Goal: Information Seeking & Learning: Learn about a topic

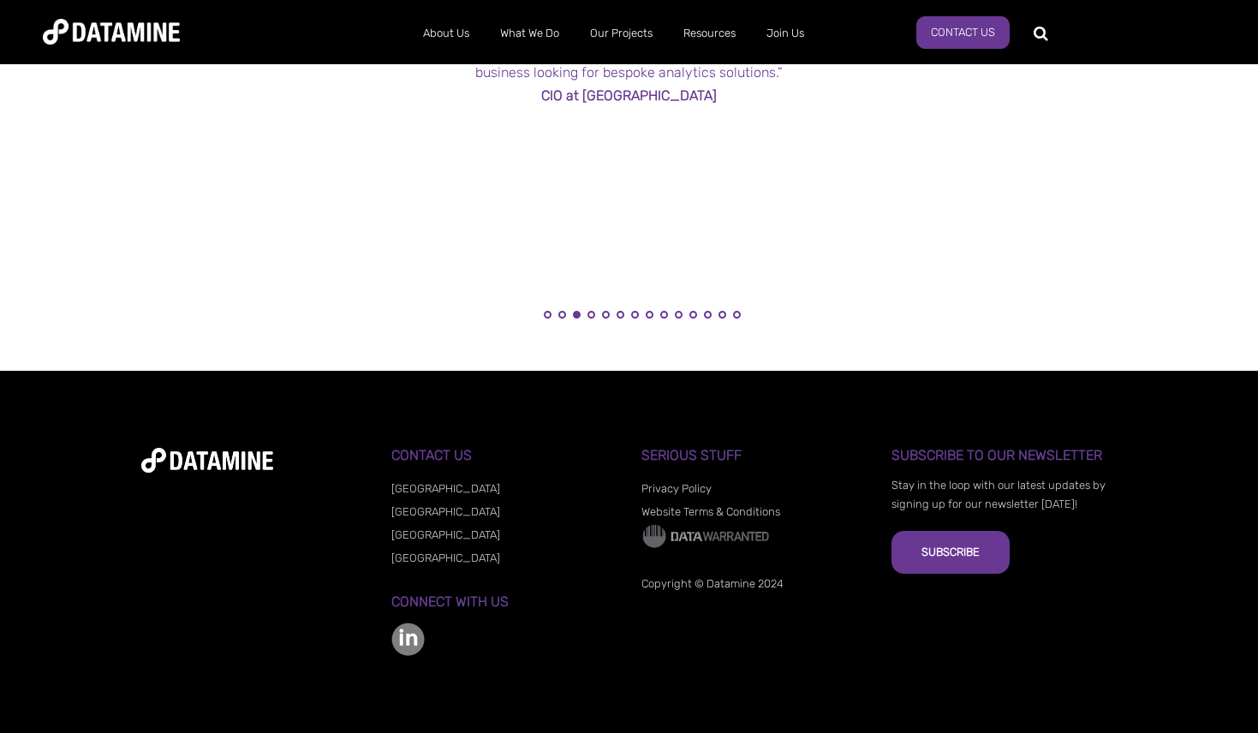
scroll to position [1399, 0]
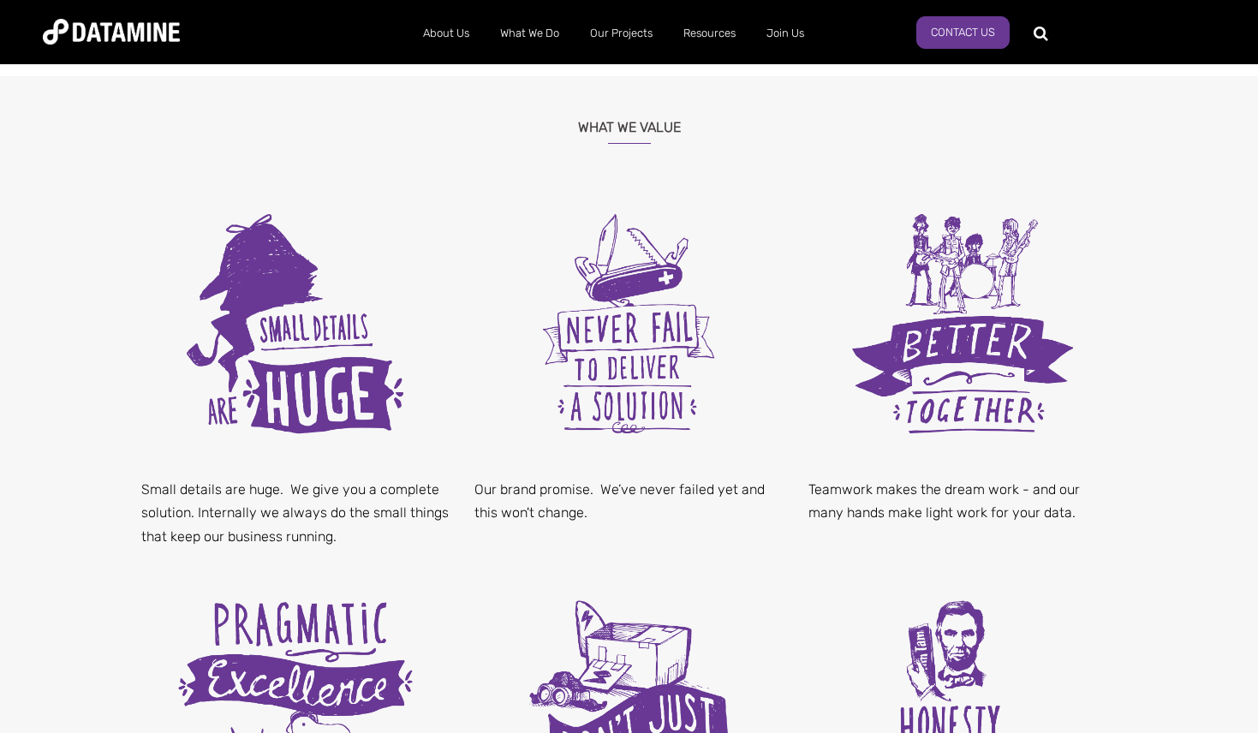
scroll to position [262, 0]
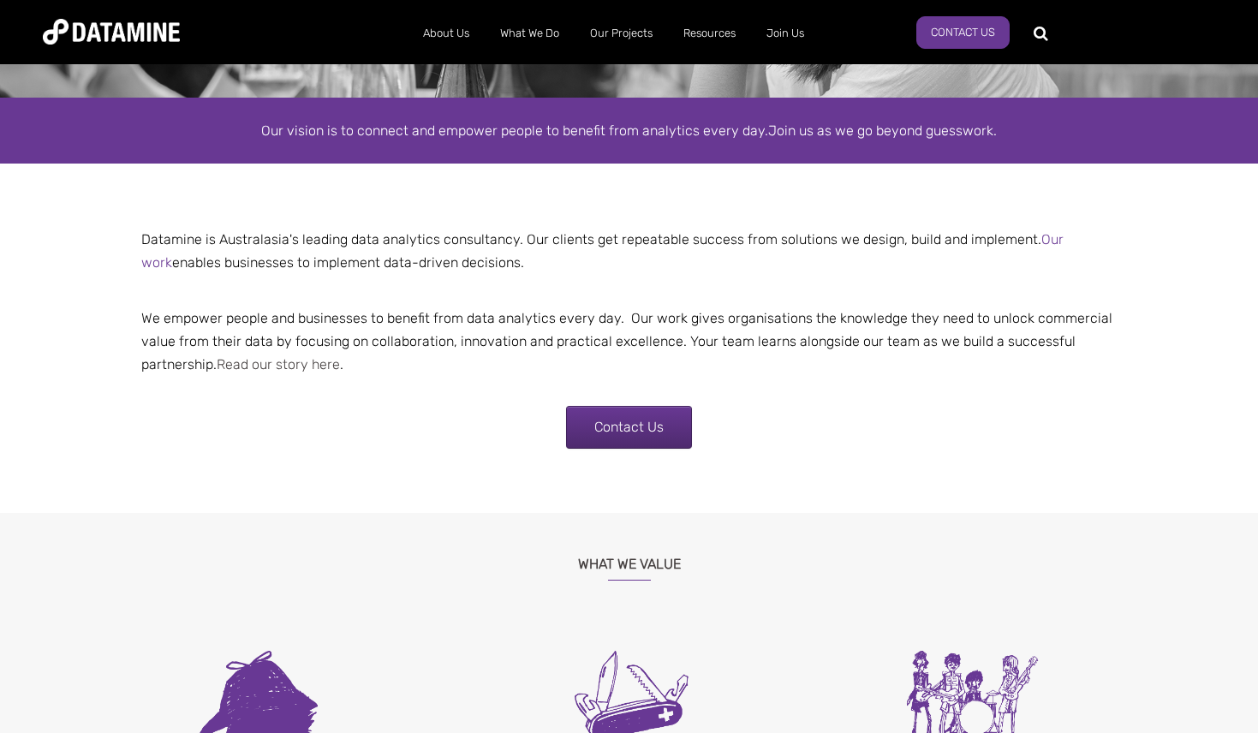
click at [276, 373] on link "Read our story here" at bounding box center [278, 364] width 123 height 16
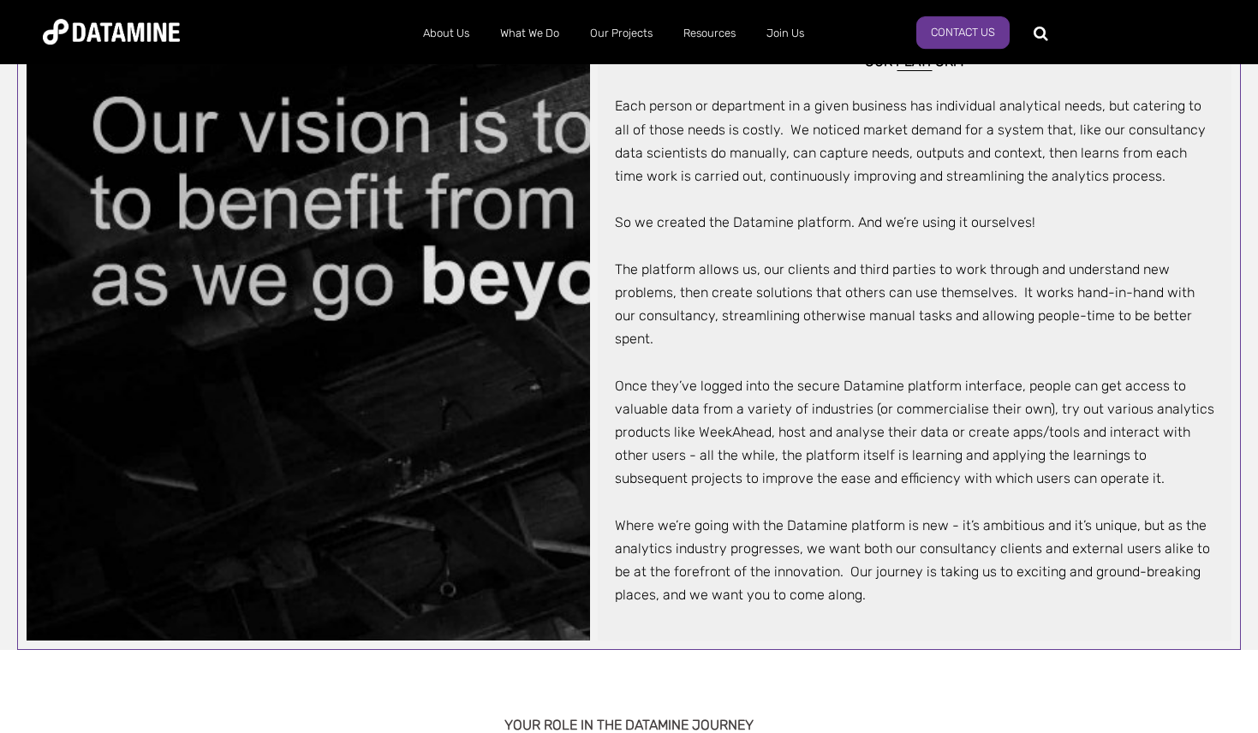
scroll to position [1049, 0]
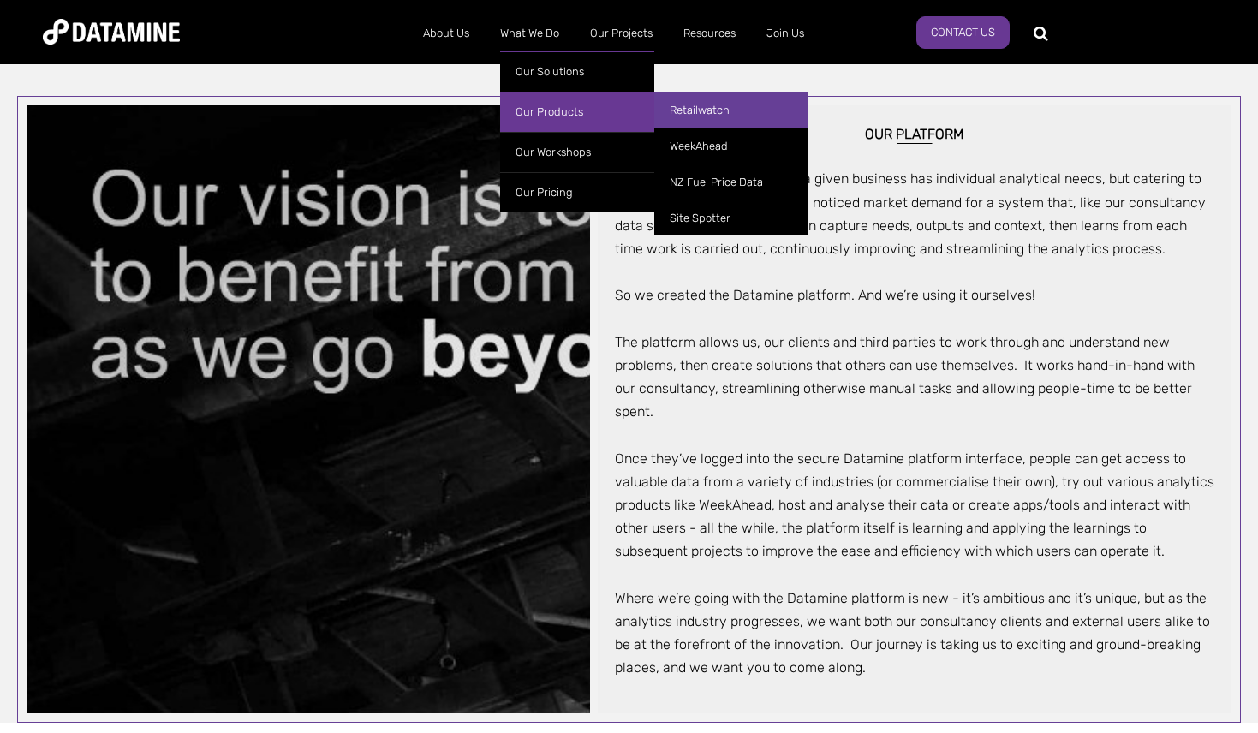
click at [671, 105] on link "Retailwatch" at bounding box center [731, 110] width 154 height 36
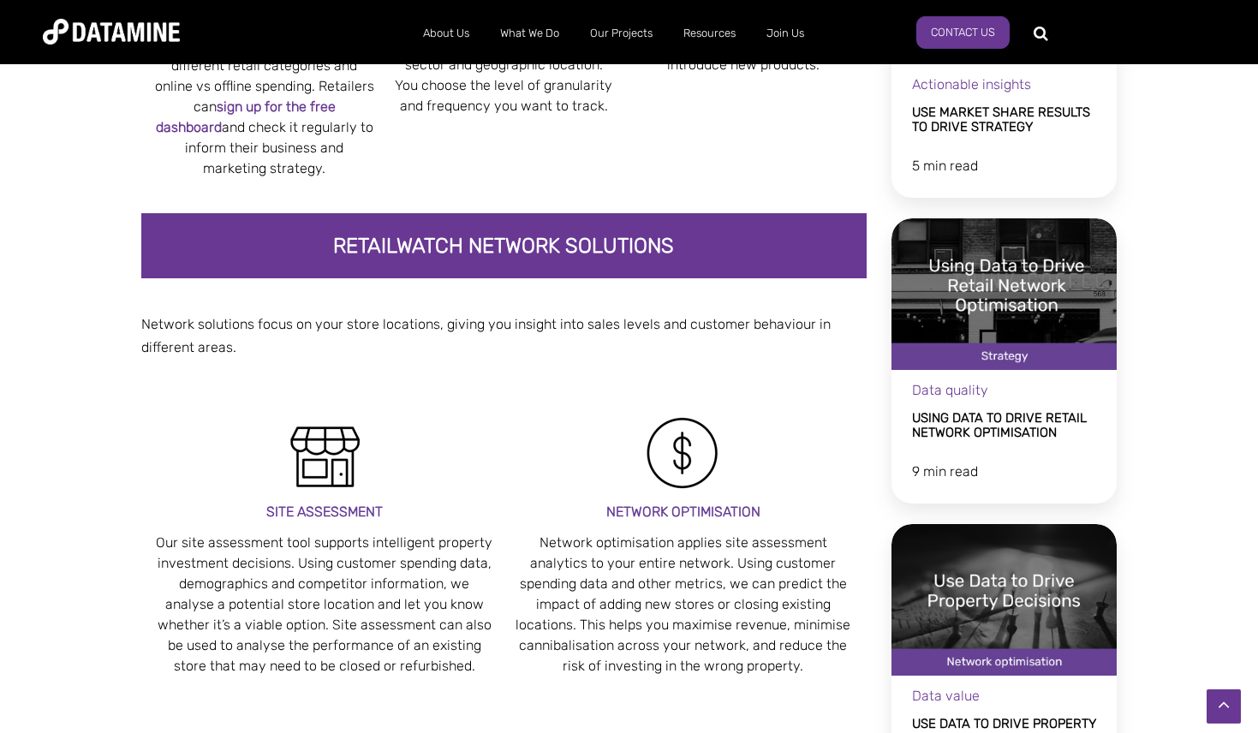
scroll to position [961, 0]
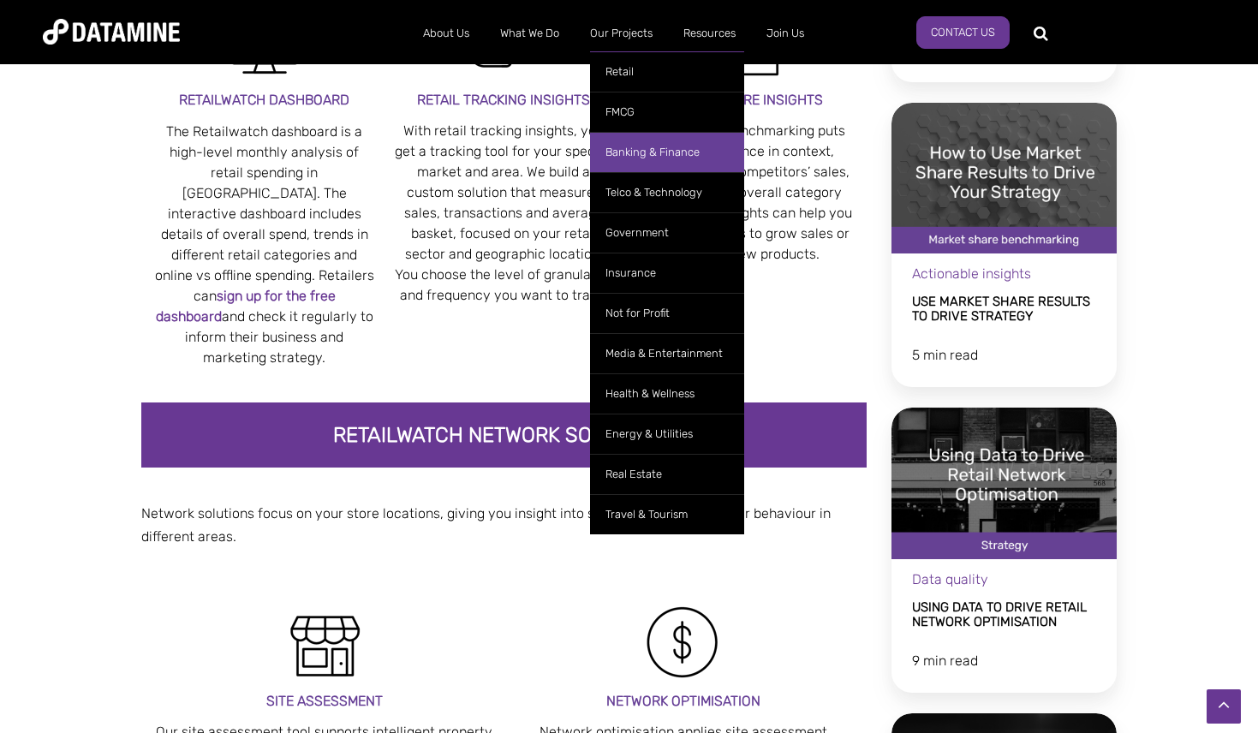
click at [670, 164] on link "Banking & Finance" at bounding box center [667, 152] width 154 height 40
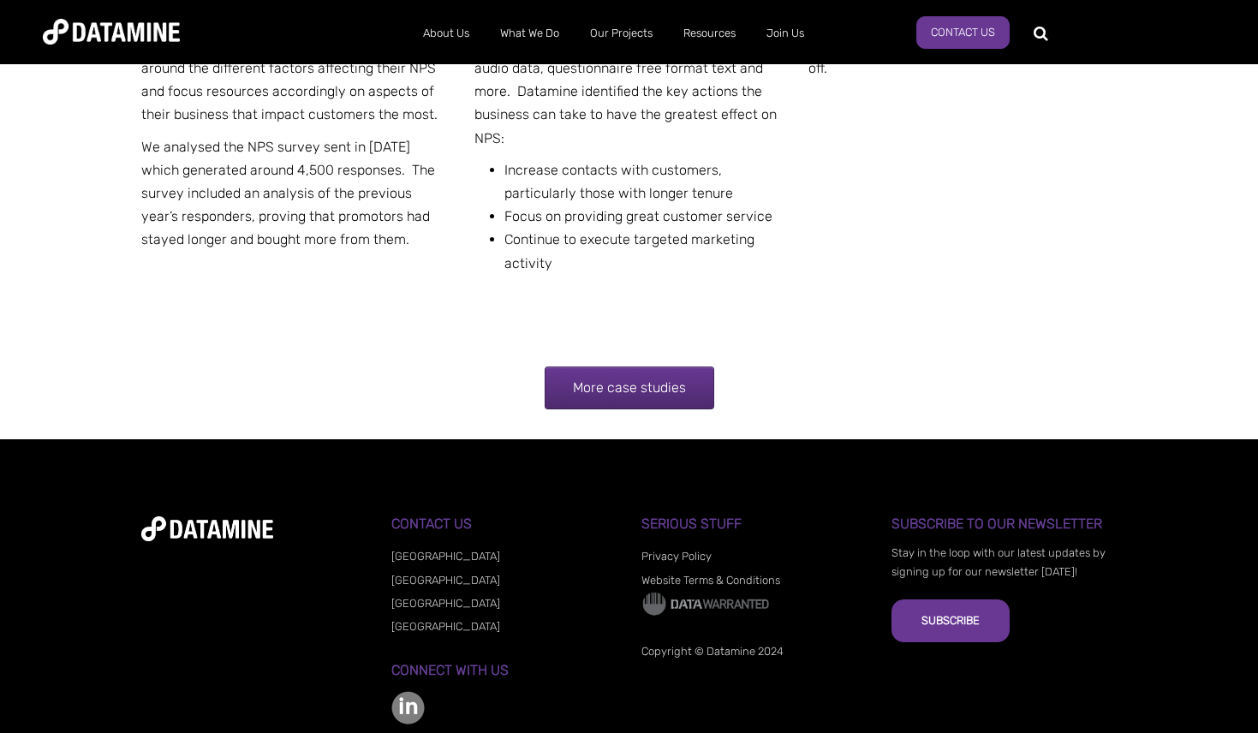
scroll to position [3058, 0]
